Goal: Contribute content

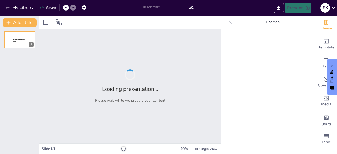
type input "New Sendsteps"
type input "Global Frameworks for Environmental Protection: An Overview of International Tr…"
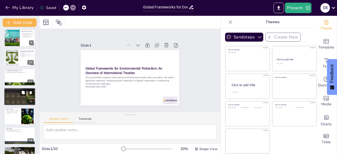
scroll to position [271, 0]
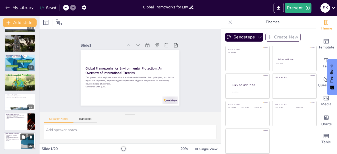
click at [19, 139] on p "India's judiciary enforces environmental principles." at bounding box center [13, 140] width 14 height 2
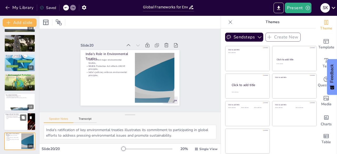
click at [13, 116] on p "India advocates for coal phase-down." at bounding box center [16, 116] width 21 height 1
type textarea "The Glasgow Climate Pact represents a critical step towards achieving global cl…"
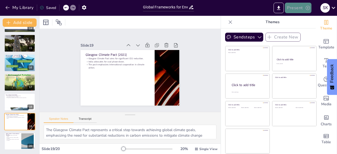
click at [290, 6] on button "Present" at bounding box center [298, 8] width 26 height 11
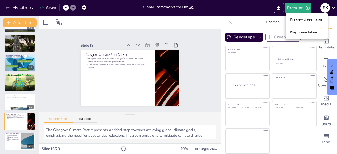
click at [303, 30] on li "Play presentation" at bounding box center [307, 32] width 42 height 8
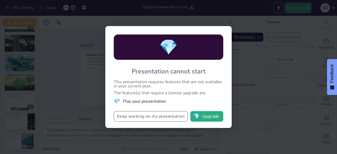
click at [176, 112] on button "Keep working on my presentation" at bounding box center [151, 116] width 74 height 11
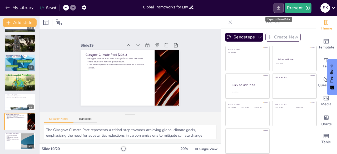
click at [280, 10] on icon "Export to PowerPoint" at bounding box center [279, 8] width 6 height 6
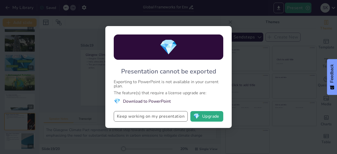
click at [173, 119] on button "Keep working on my presentation" at bounding box center [151, 116] width 74 height 11
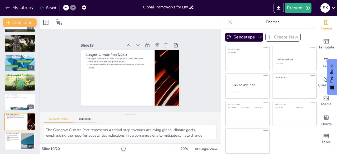
drag, startPoint x: 120, startPoint y: 145, endPoint x: 175, endPoint y: 141, distance: 55.2
click at [175, 141] on div "Slide 1 Global Frameworks for Environmental Protection: An Overview of Internat…" at bounding box center [130, 85] width 181 height 138
click at [330, 6] on div "S K" at bounding box center [327, 8] width 19 height 11
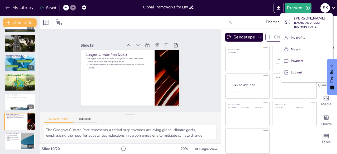
click at [330, 6] on div at bounding box center [168, 77] width 337 height 154
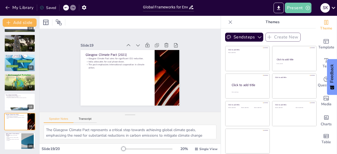
click at [302, 5] on button "Present" at bounding box center [298, 8] width 26 height 11
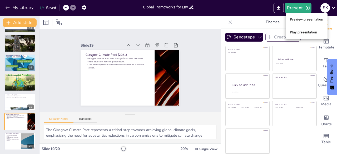
click at [307, 19] on li "Preview presentation" at bounding box center [307, 19] width 42 height 8
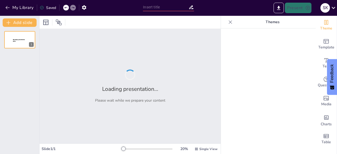
type input "Global Frameworks for Environmental Protection: An Overview of International Tr…"
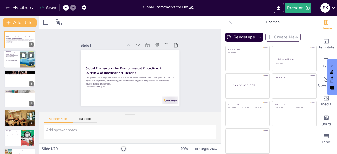
click at [19, 57] on div at bounding box center [20, 60] width 32 height 18
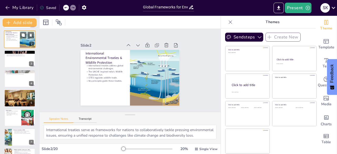
scroll to position [21, 0]
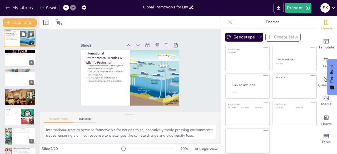
click at [19, 58] on div at bounding box center [19, 57] width 31 height 17
type textarea "Intergenerational equity emphasizes the importance of preserving the environmen…"
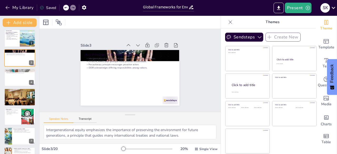
scroll to position [0, 0]
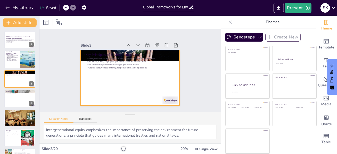
click at [124, 69] on div at bounding box center [127, 77] width 113 height 91
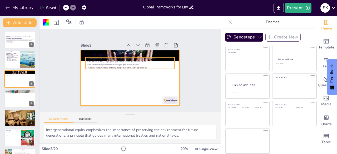
click at [124, 64] on p "Precautionary principle encourages proactive action." at bounding box center [130, 64] width 89 height 12
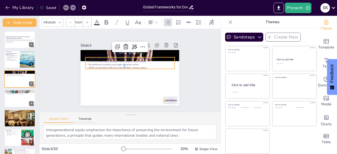
type input "32"
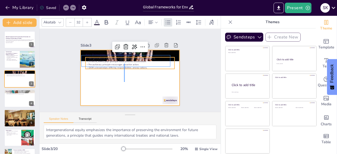
drag, startPoint x: 124, startPoint y: 67, endPoint x: 124, endPoint y: 78, distance: 11.6
click at [124, 55] on div "Key Principles of Environmental Law Intergenerational equity ensures sustainabi…" at bounding box center [132, 50] width 98 height 10
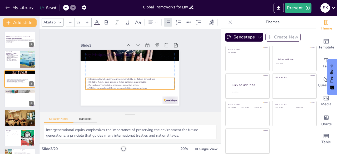
drag, startPoint x: 118, startPoint y: 66, endPoint x: 118, endPoint y: 87, distance: 20.6
click at [118, 87] on p "CBDR acknowledges differing responsibilities among nations." at bounding box center [128, 88] width 89 height 12
